Goal: Task Accomplishment & Management: Complete application form

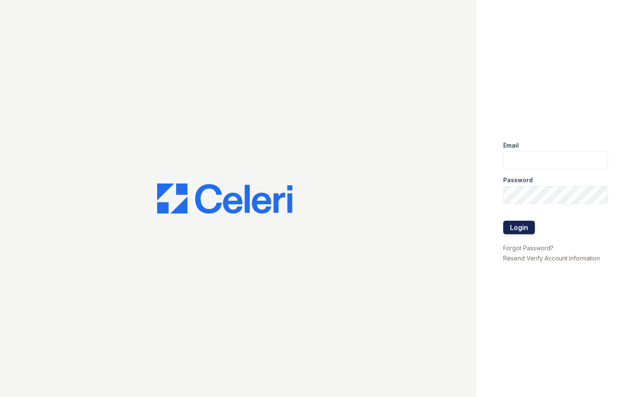
type input "[EMAIL_ADDRESS][DOMAIN_NAME]"
click at [518, 226] on button "Login" at bounding box center [519, 228] width 32 height 14
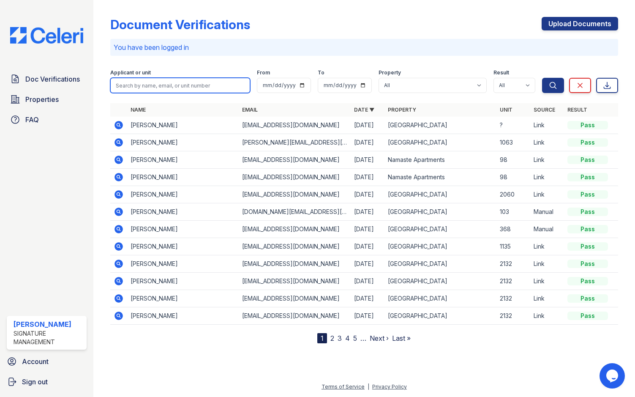
click at [137, 84] on input "search" at bounding box center [180, 85] width 140 height 15
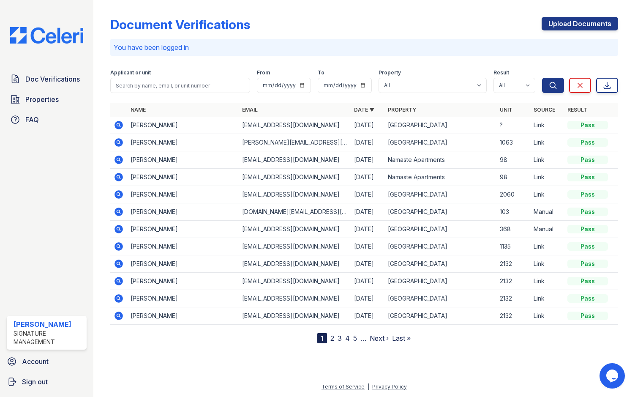
click at [522, 34] on div "Document Verifications Upload Documents" at bounding box center [364, 28] width 508 height 22
click at [590, 20] on link "Upload Documents" at bounding box center [580, 24] width 77 height 14
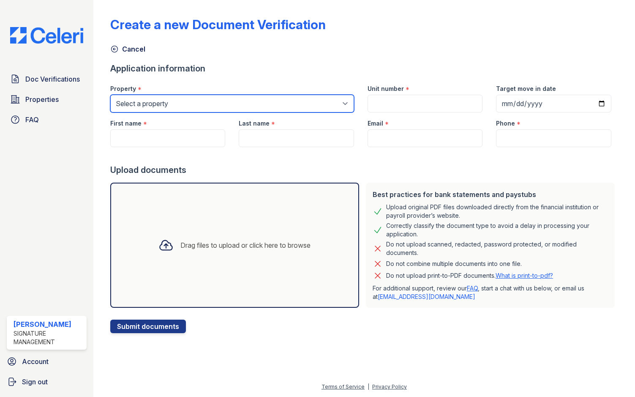
click at [192, 101] on select "Select a property Copper Creek Namaste Apartments" at bounding box center [232, 104] width 244 height 18
select select "4661"
click at [110, 95] on select "Select a property Copper Creek Namaste Apartments" at bounding box center [232, 104] width 244 height 18
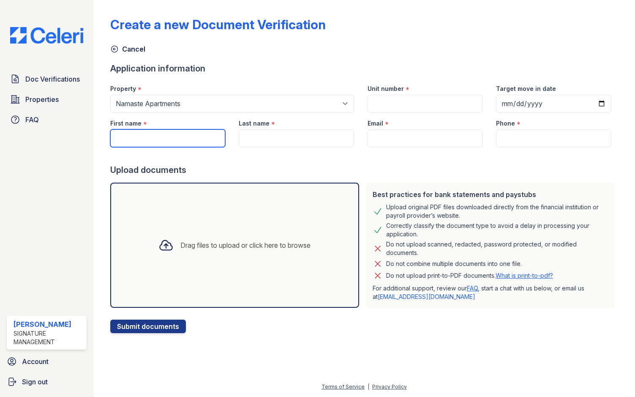
click at [205, 133] on input "First name" at bounding box center [167, 138] width 115 height 18
click at [153, 134] on input "First name" at bounding box center [167, 138] width 115 height 18
type input "j"
type input "Leitulagi"
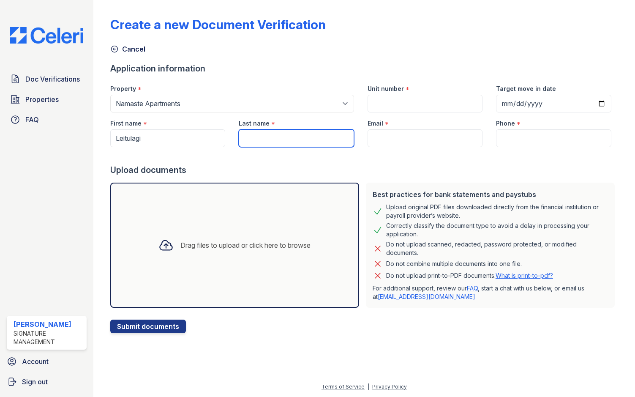
click at [279, 137] on input "Last name" at bounding box center [296, 138] width 115 height 18
type input "t"
type input "Tapafua"
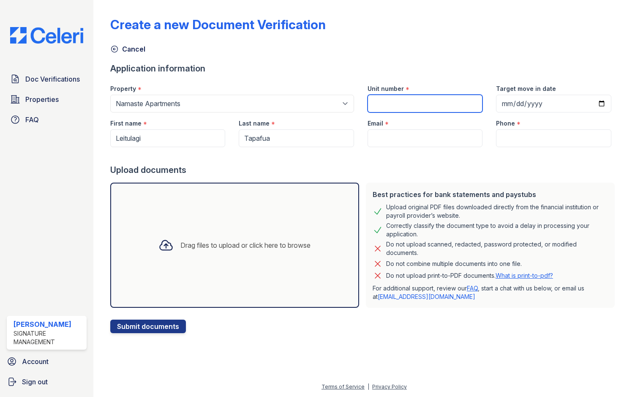
click at [422, 96] on input "Unit number" at bounding box center [425, 104] width 115 height 18
type input "101"
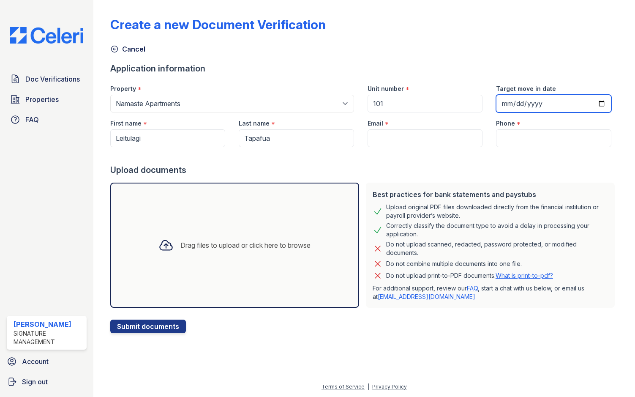
click at [593, 104] on input "Target move in date" at bounding box center [553, 104] width 115 height 18
type input "2025-08-30"
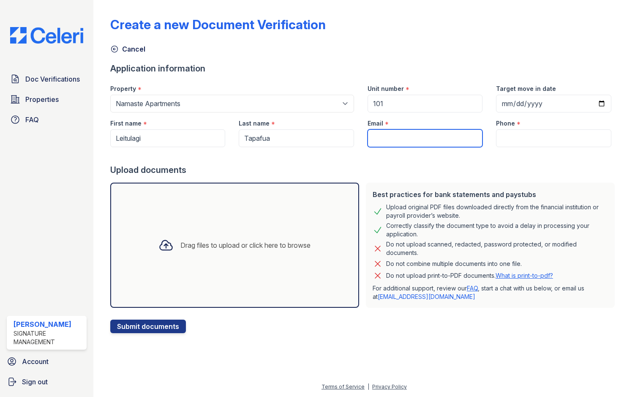
click at [430, 141] on input "Email" at bounding box center [425, 138] width 115 height 18
paste input "leitulagit@gmail.com"
type input "leitulagit@gmail.com"
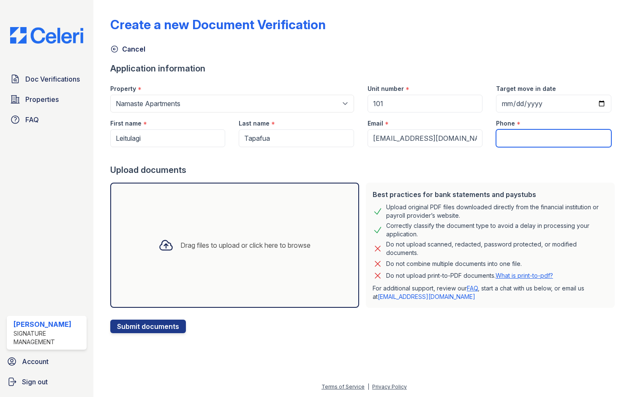
click at [536, 139] on input "Phone" at bounding box center [553, 138] width 115 height 18
paste input "(725) 724-2875"
type input "(725) 724-2875"
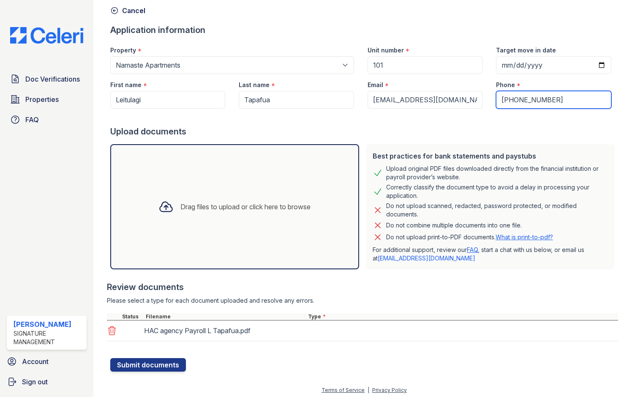
scroll to position [42, 0]
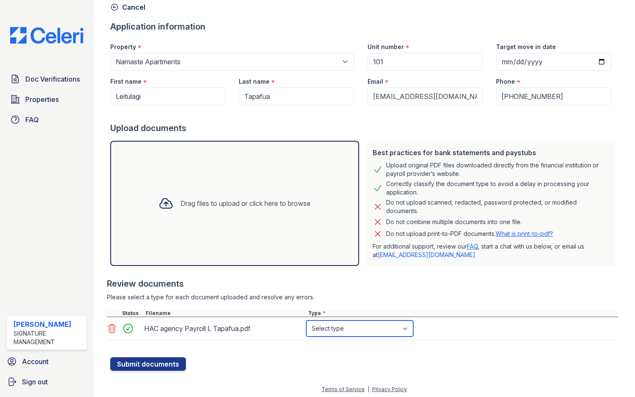
click at [332, 333] on select "Select type Paystub Bank Statement Offer Letter Tax Documents Benefit Award Let…" at bounding box center [359, 328] width 107 height 16
select select "paystub"
click at [306, 320] on select "Select type Paystub Bank Statement Offer Letter Tax Documents Benefit Award Let…" at bounding box center [359, 328] width 107 height 16
click at [164, 365] on button "Submit documents" at bounding box center [148, 364] width 76 height 14
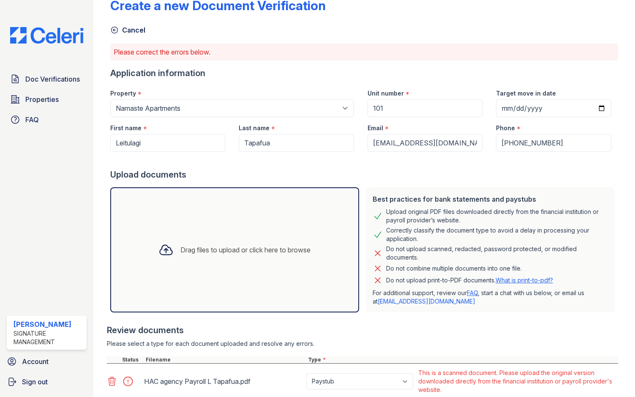
scroll to position [81, 0]
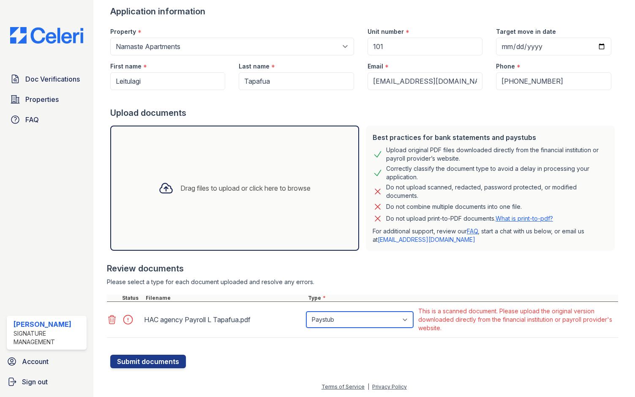
click at [370, 321] on select "Paystub Bank Statement Offer Letter Tax Documents Benefit Award Letter Investme…" at bounding box center [359, 320] width 107 height 16
select select "other"
click at [306, 312] on select "Paystub Bank Statement Offer Letter Tax Documents Benefit Award Letter Investme…" at bounding box center [359, 320] width 107 height 16
click at [336, 320] on select "Paystub Bank Statement Offer Letter Tax Documents Benefit Award Letter Investme…" at bounding box center [359, 320] width 107 height 16
